Goal: Transaction & Acquisition: Subscribe to service/newsletter

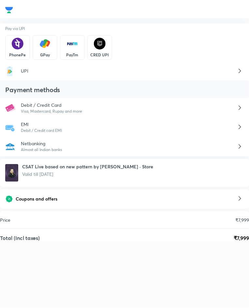
click at [236, 198] on icon at bounding box center [240, 199] width 8 height 8
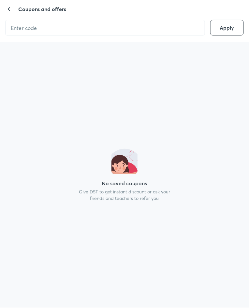
click at [104, 26] on input "text" at bounding box center [103, 28] width 194 height 17
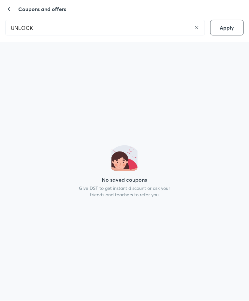
type input "UNLOCK"
click at [232, 24] on span "Apply" at bounding box center [227, 27] width 14 height 7
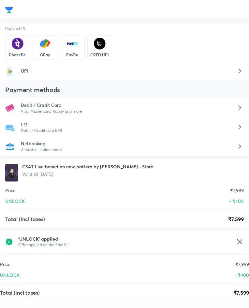
click at [56, 108] on p "Debit / Credit Card" at bounding box center [128, 105] width 215 height 7
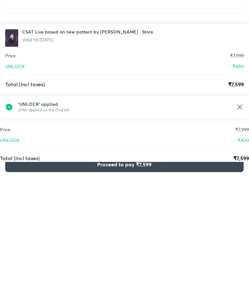
scroll to position [31, 0]
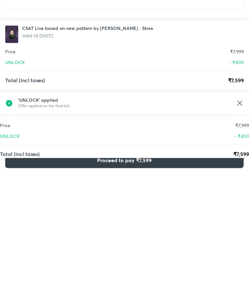
click at [171, 287] on button "Proceed to pay ₹7,599" at bounding box center [124, 288] width 238 height 16
